Goal: Information Seeking & Learning: Find specific fact

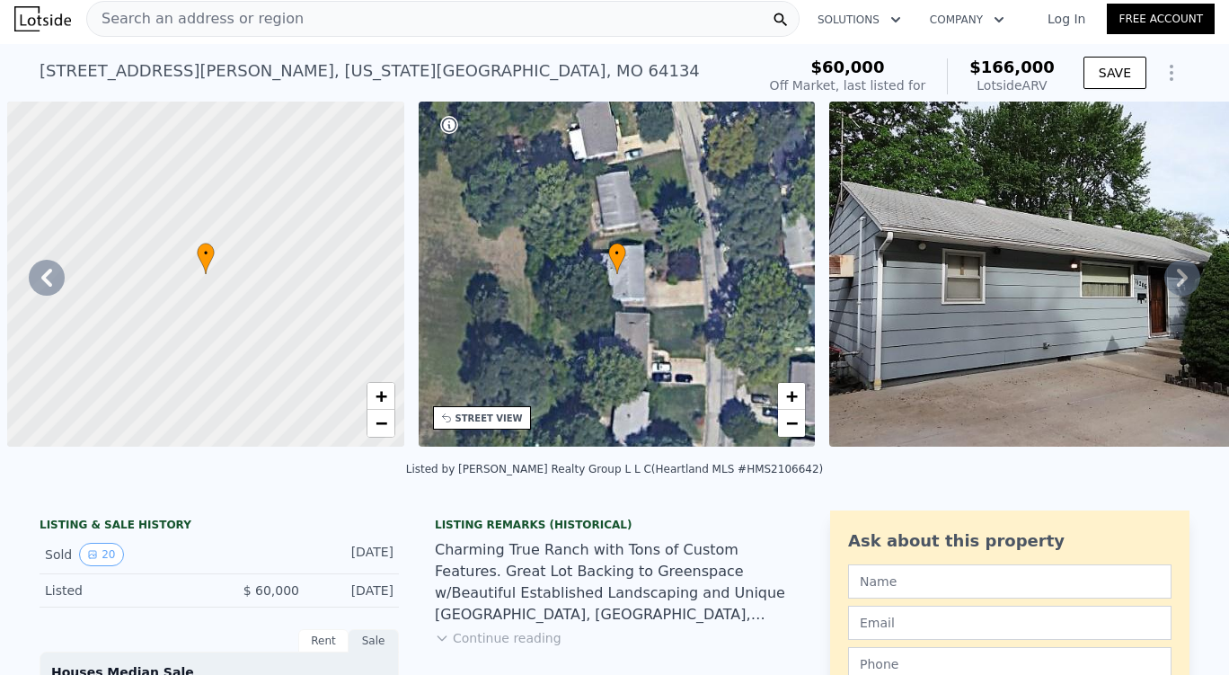
scroll to position [0, 173]
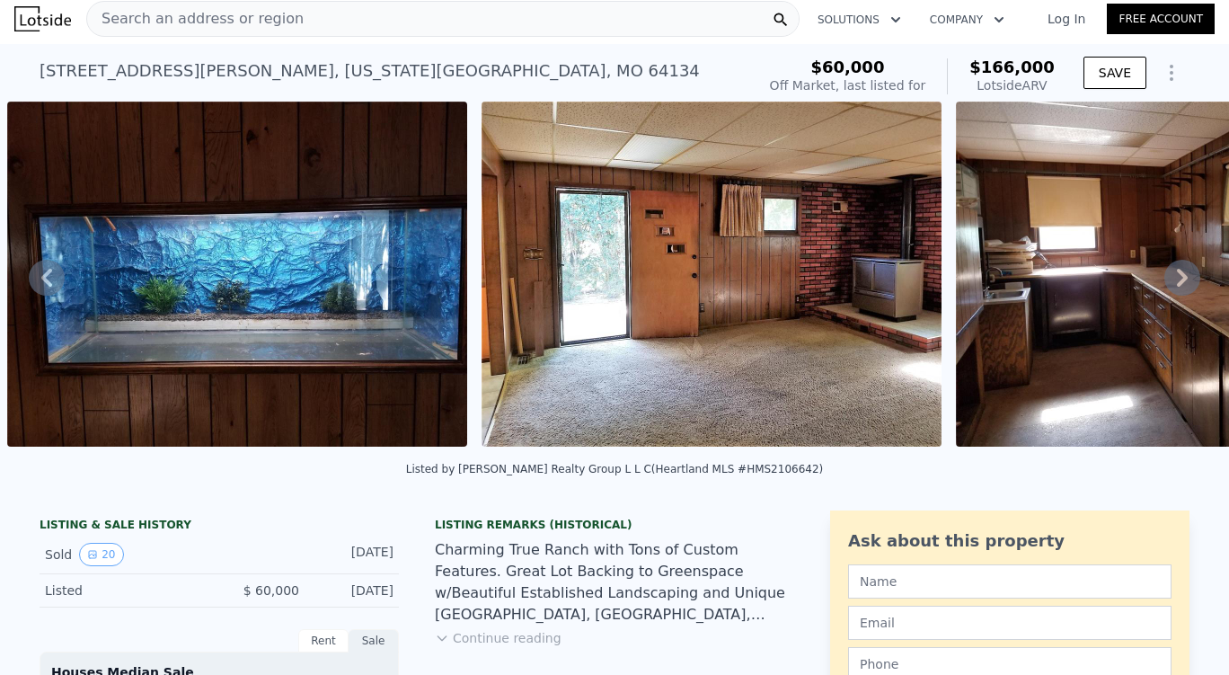
click at [333, 14] on div "Search an address or region" at bounding box center [443, 19] width 714 height 36
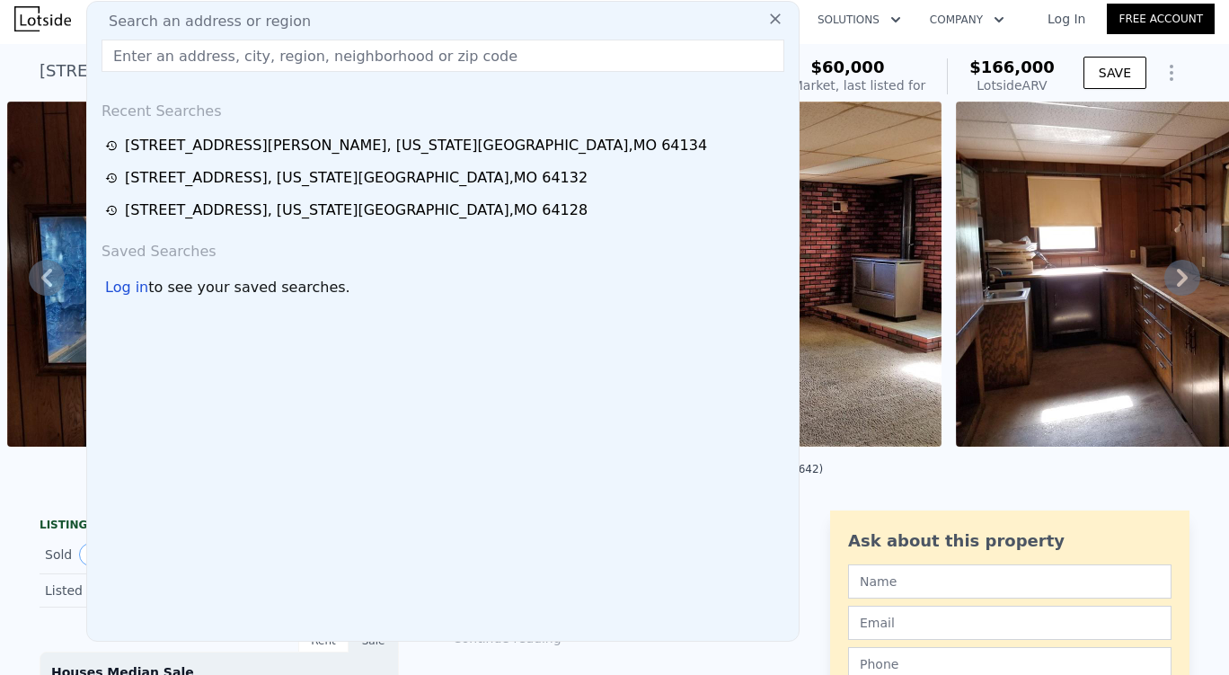
checkbox input "true"
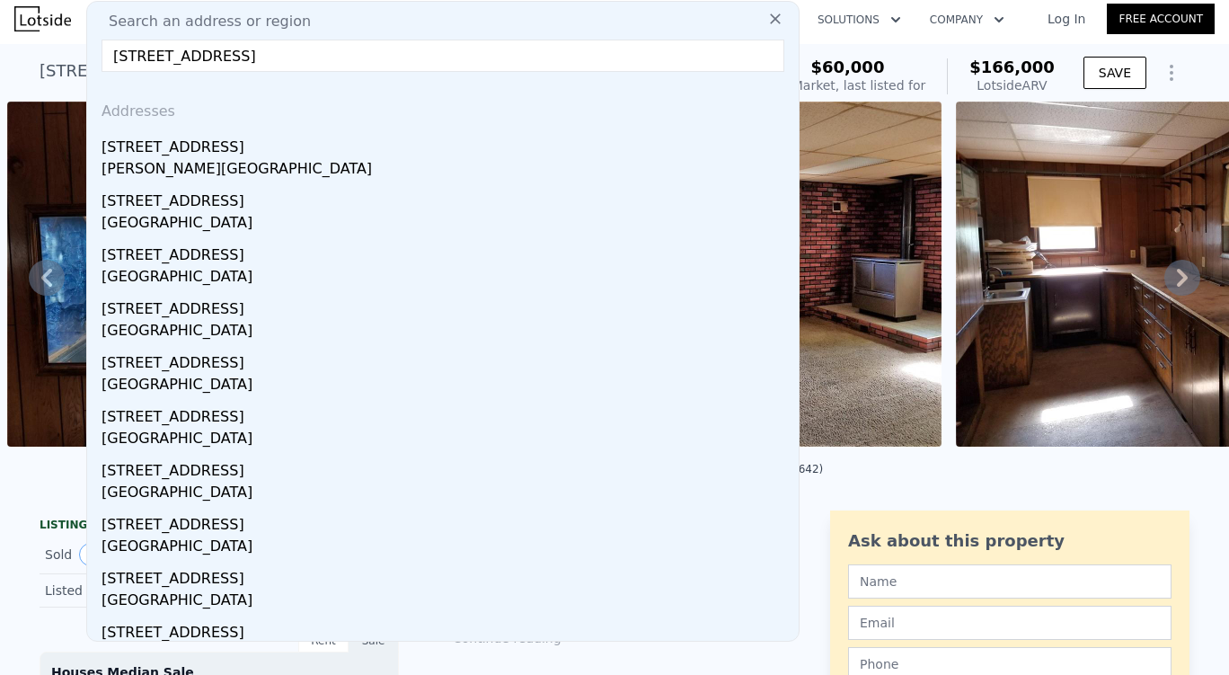
click at [132, 53] on input "[STREET_ADDRESS]" at bounding box center [443, 56] width 683 height 32
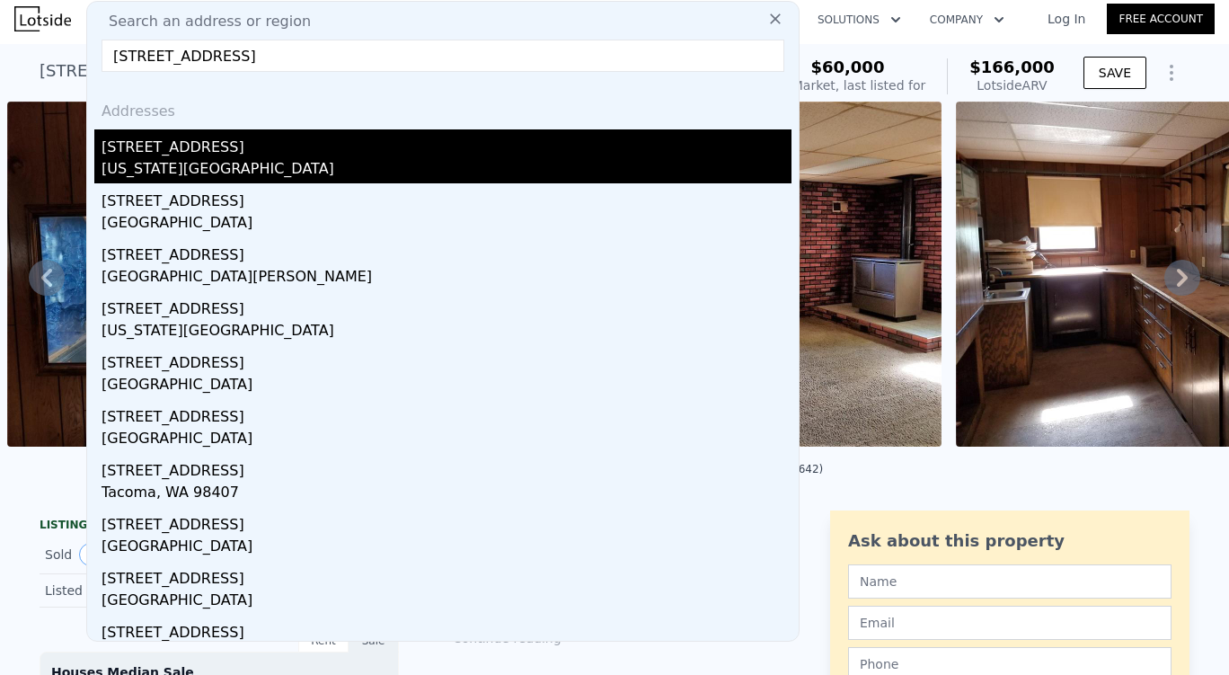
type input "[STREET_ADDRESS]"
click at [285, 158] on div "[US_STATE][GEOGRAPHIC_DATA]" at bounding box center [447, 170] width 690 height 25
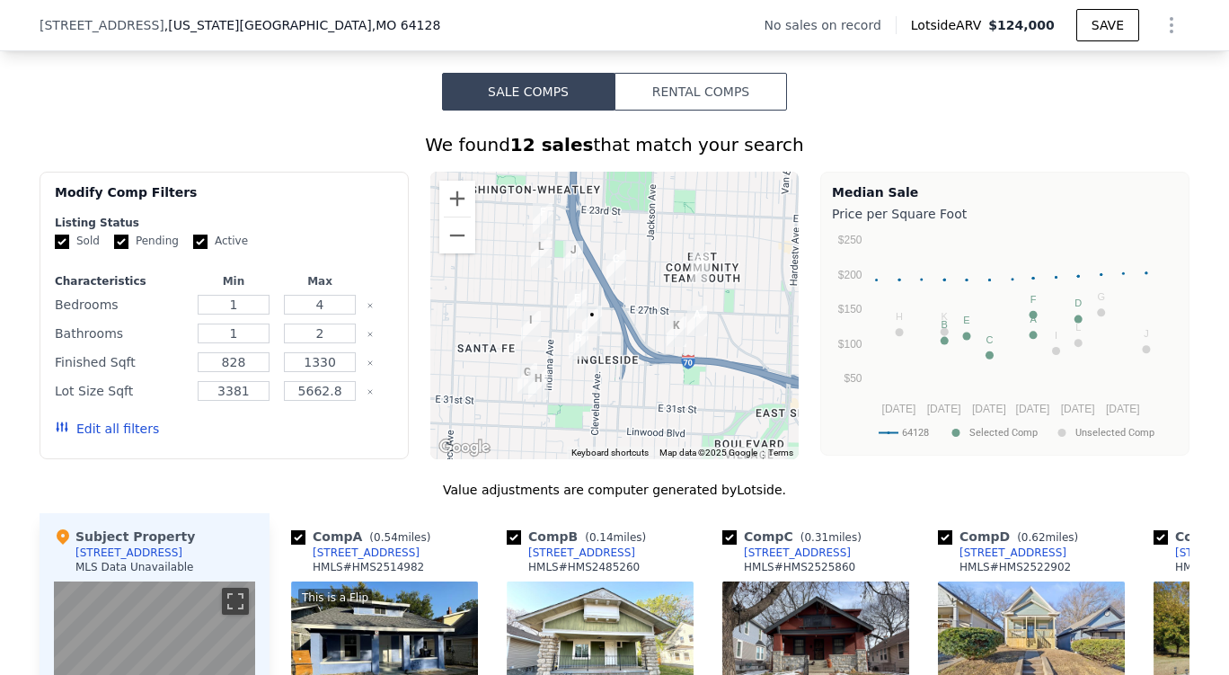
scroll to position [1282, 0]
click at [193, 250] on input "Active" at bounding box center [200, 242] width 14 height 14
checkbox input "false"
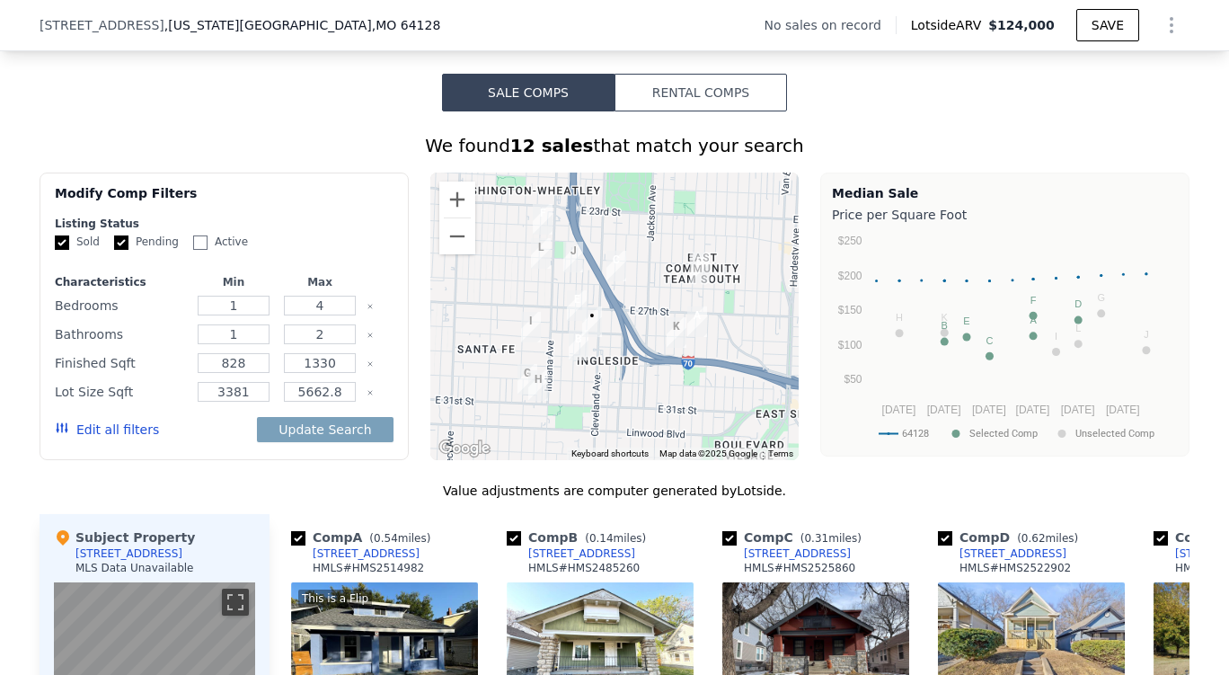
click at [114, 250] on input "Pending" at bounding box center [121, 242] width 14 height 14
checkbox input "false"
click at [90, 439] on button "Edit all filters" at bounding box center [107, 430] width 104 height 18
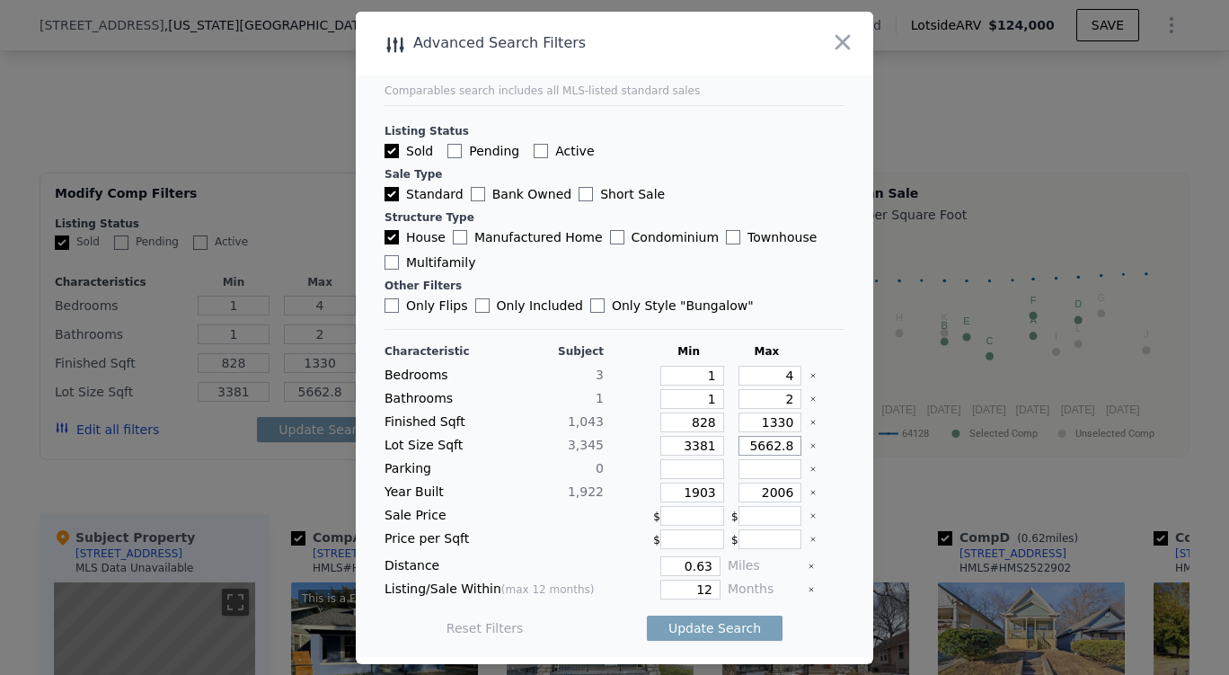
click at [781, 448] on input "5662.8" at bounding box center [771, 446] width 64 height 20
type input "5662"
click at [706, 588] on input "12" at bounding box center [691, 590] width 60 height 20
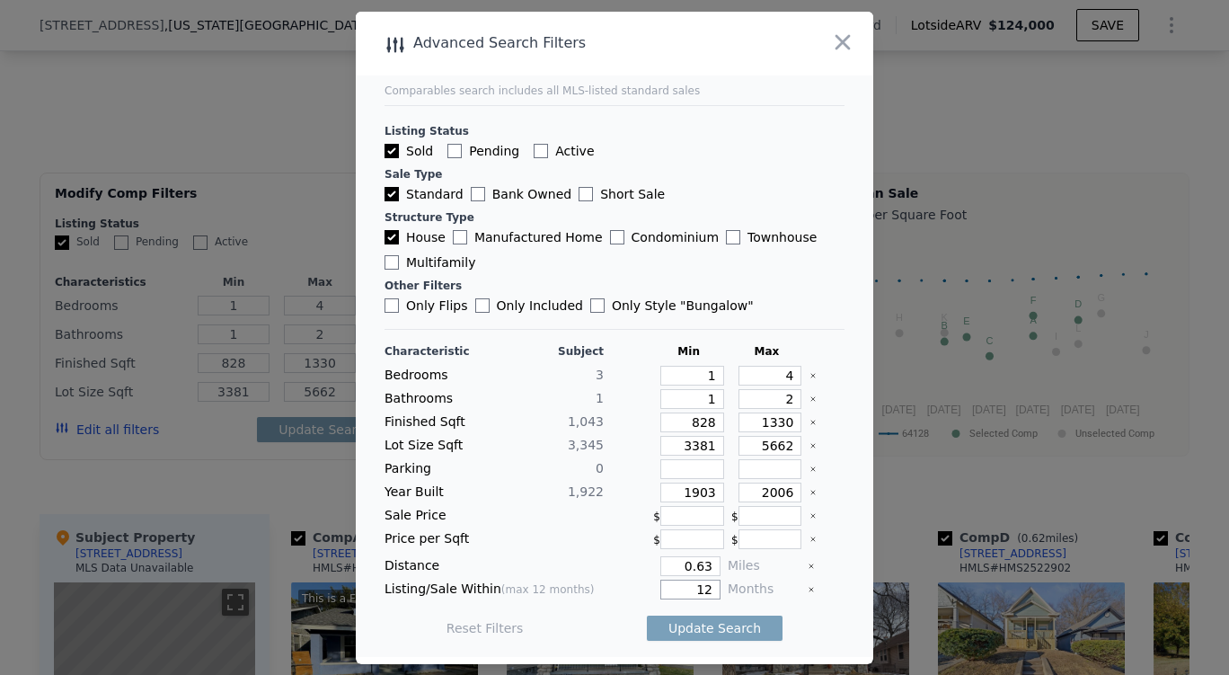
type input "1"
type input "6"
click at [695, 632] on button "Update Search" at bounding box center [715, 628] width 136 height 25
checkbox input "false"
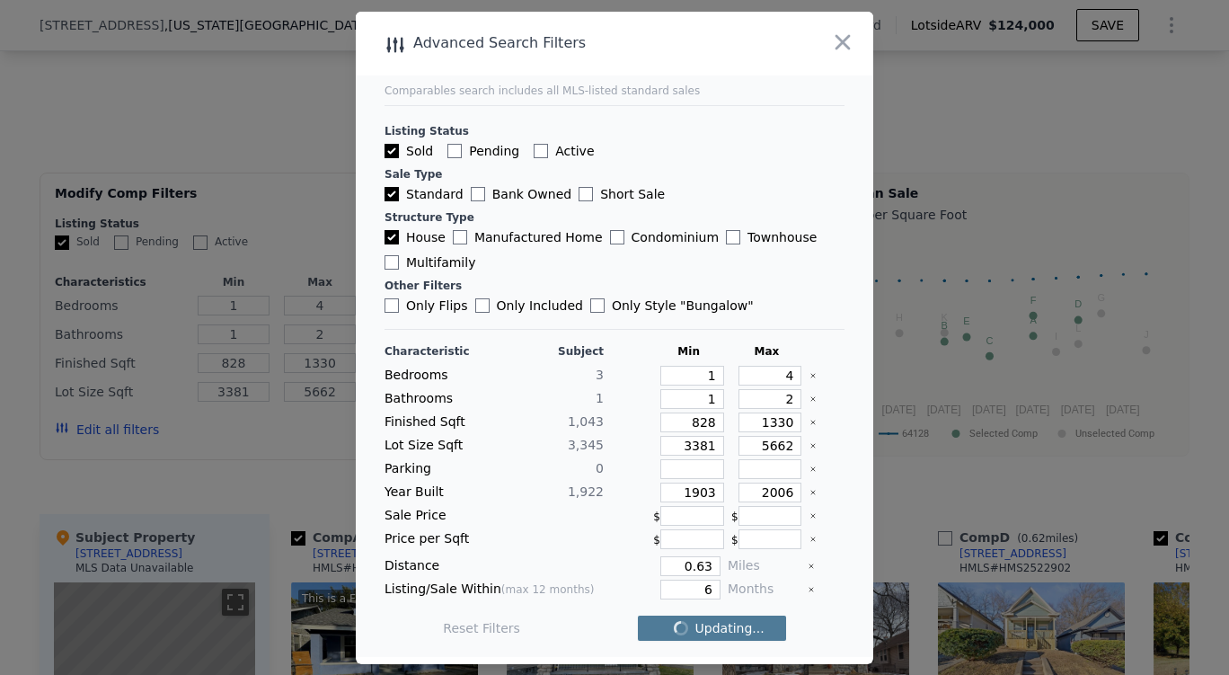
checkbox input "false"
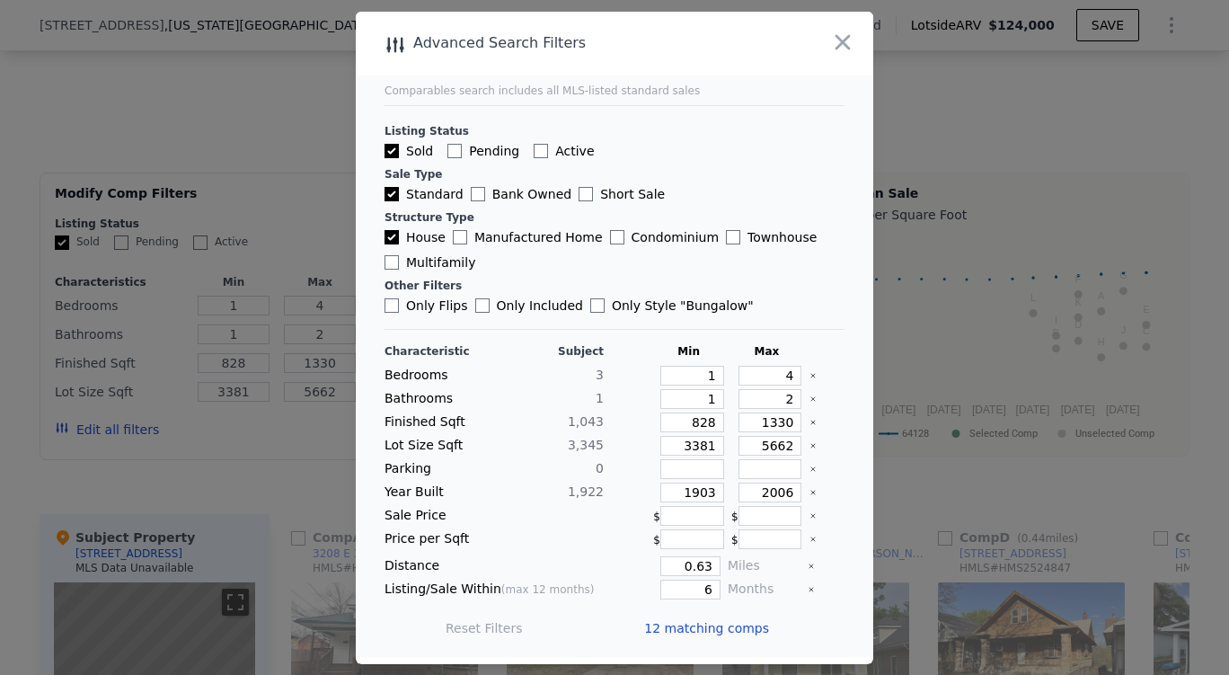
click at [703, 624] on span "12 matching comps" at bounding box center [706, 628] width 125 height 18
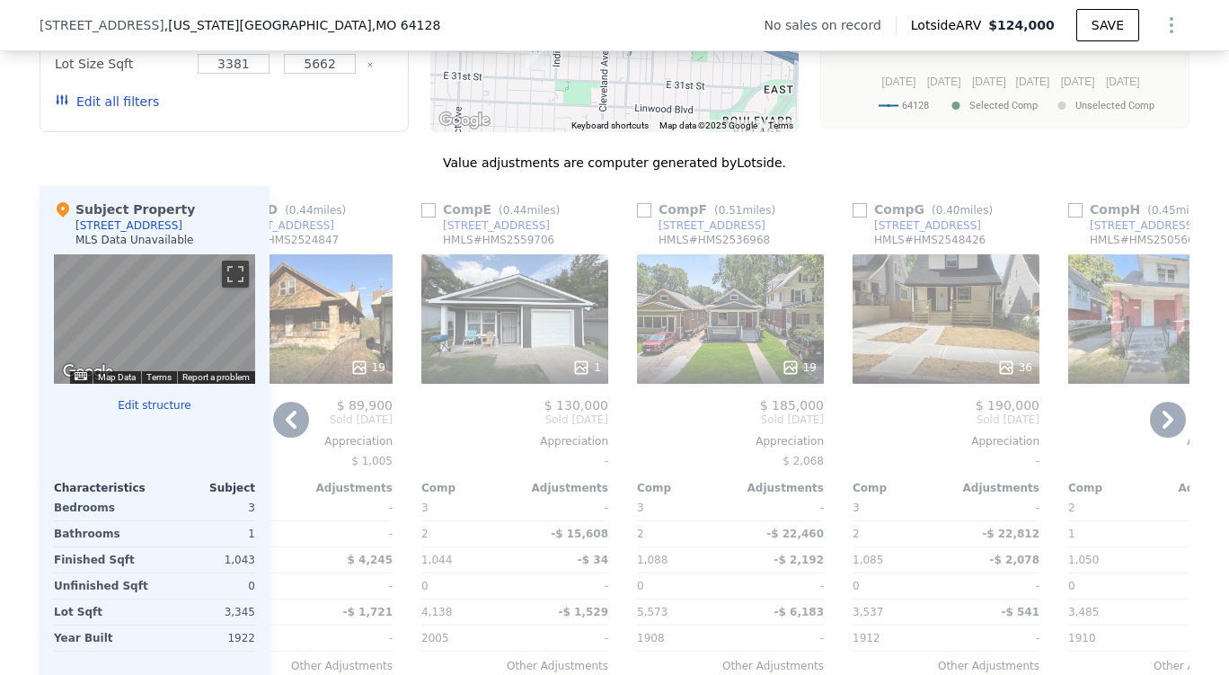
scroll to position [1604, 0]
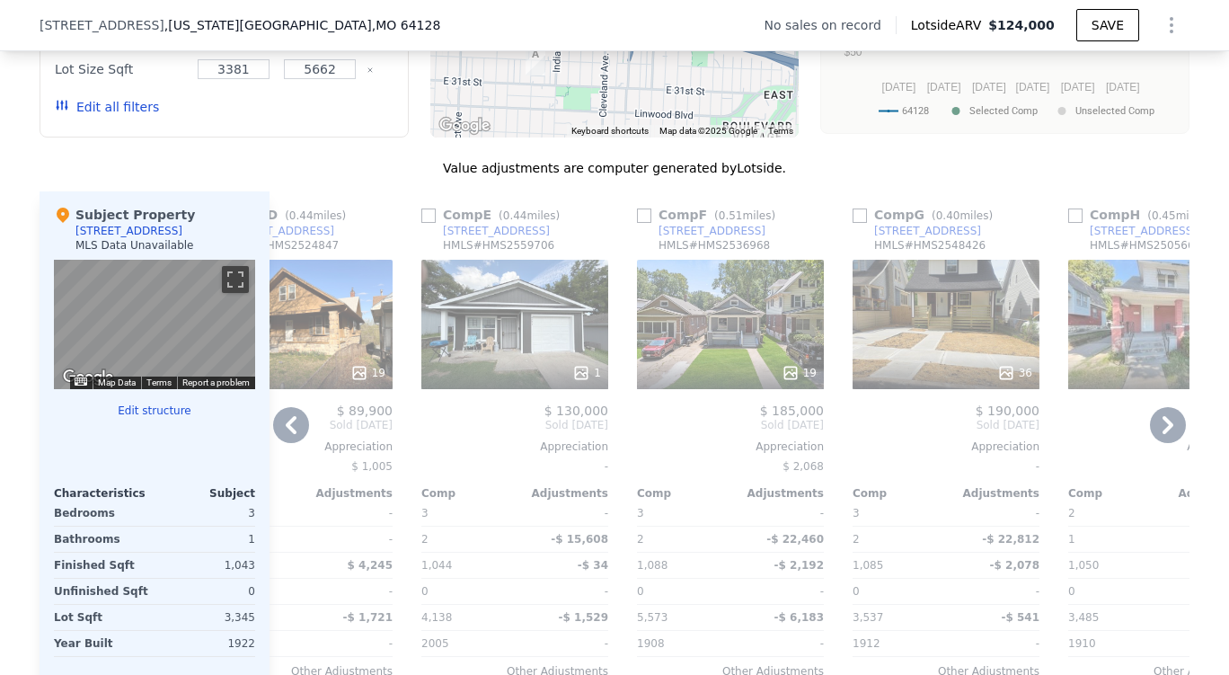
click at [630, 457] on div "Comp F ( 0.51 miles) [STREET_ADDRESS] HMLS # HMS2536968 19 $ 185,000 Sold [DATE…" at bounding box center [730, 467] width 201 height 552
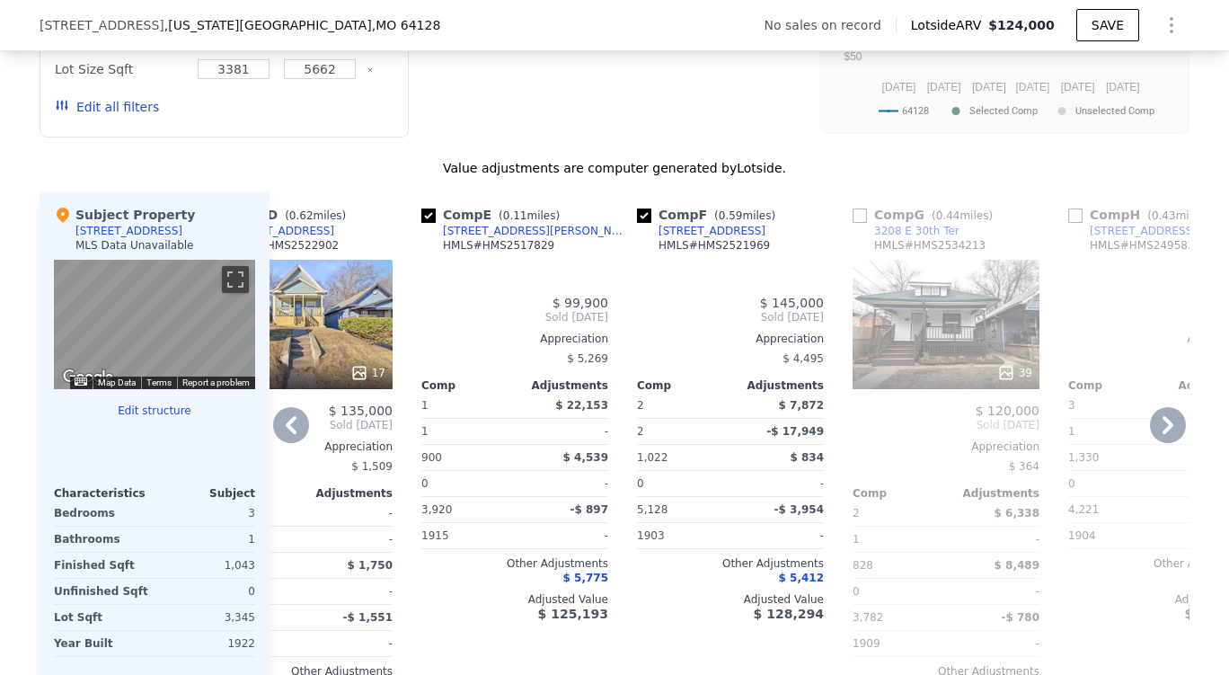
checkbox input "true"
type input "5662.8"
checkbox input "true"
